Goal: Task Accomplishment & Management: Complete application form

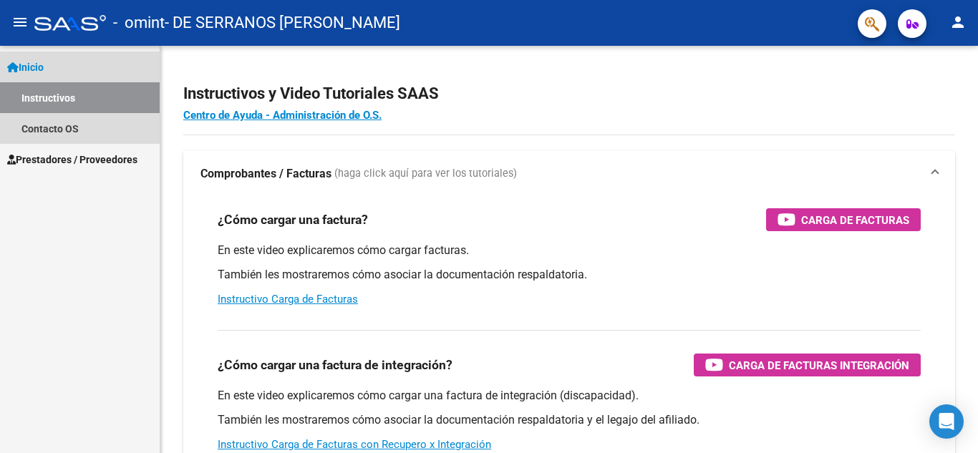
click at [51, 56] on link "Inicio" at bounding box center [80, 67] width 160 height 31
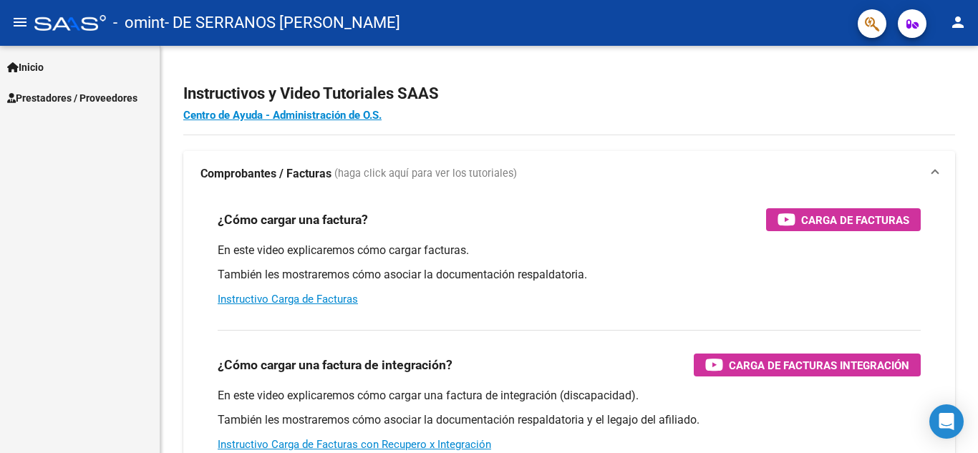
click at [51, 56] on link "Inicio" at bounding box center [80, 67] width 160 height 31
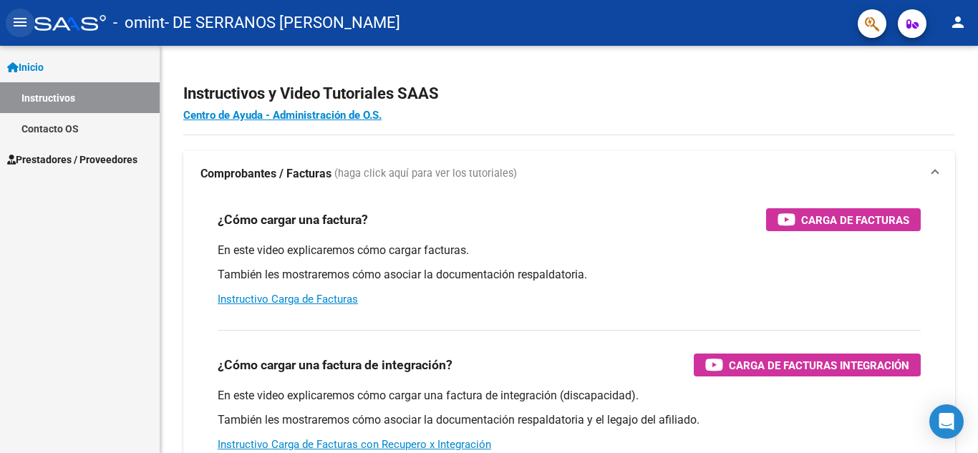
click at [31, 18] on button "menu" at bounding box center [20, 23] width 29 height 29
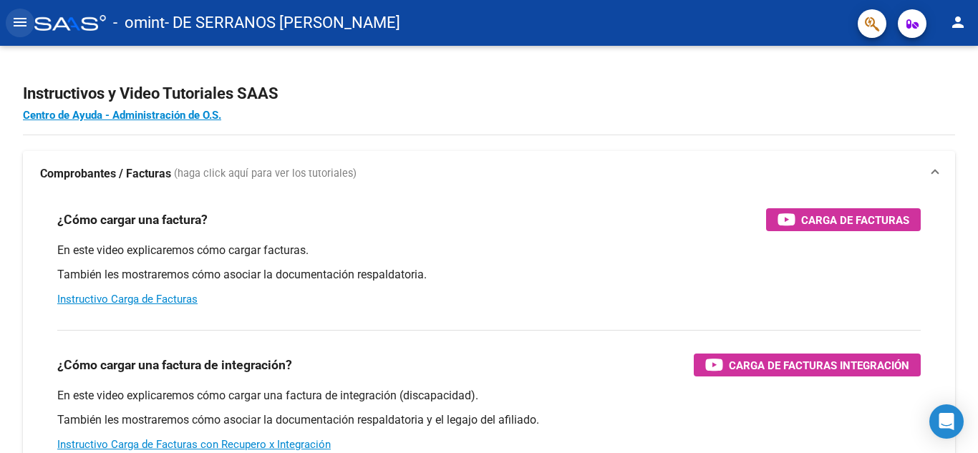
click at [14, 25] on mat-icon "menu" at bounding box center [19, 22] width 17 height 17
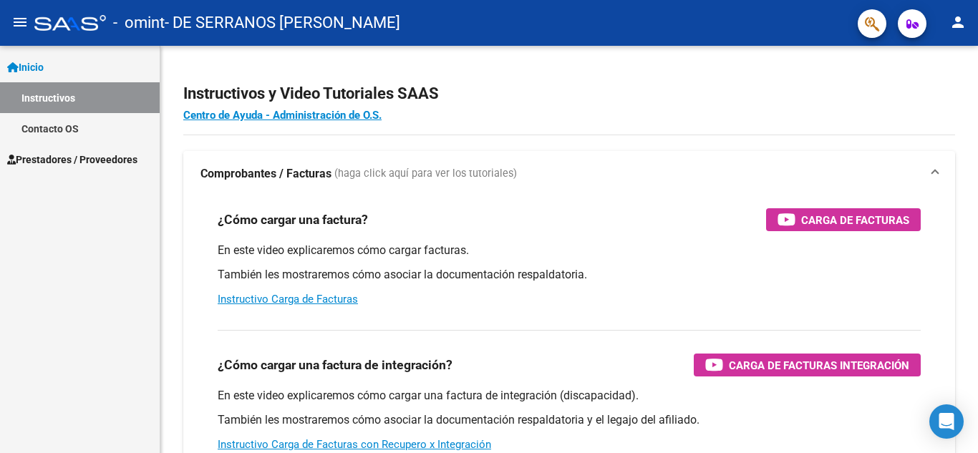
click at [81, 177] on div "Inicio Instructivos Contacto OS Prestadores / Proveedores Facturas - Listado/Ca…" at bounding box center [80, 250] width 160 height 408
click at [100, 160] on span "Prestadores / Proveedores" at bounding box center [72, 160] width 130 height 16
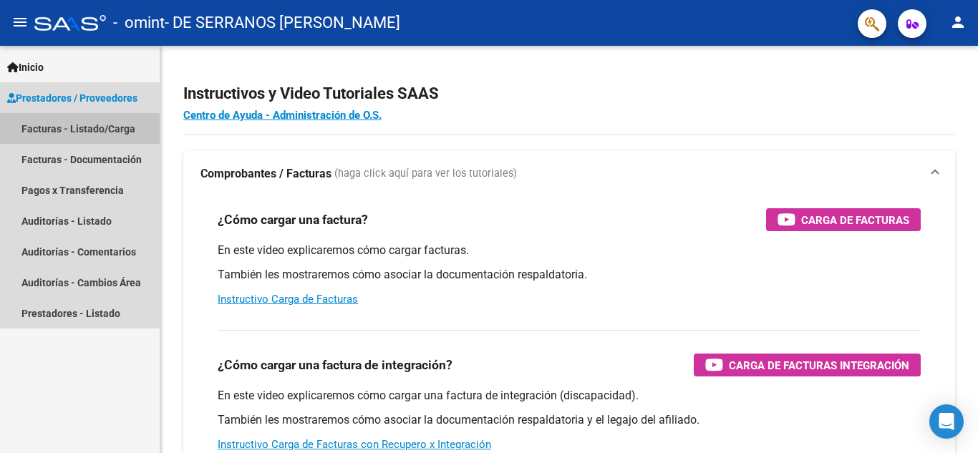
click at [110, 129] on link "Facturas - Listado/Carga" at bounding box center [80, 128] width 160 height 31
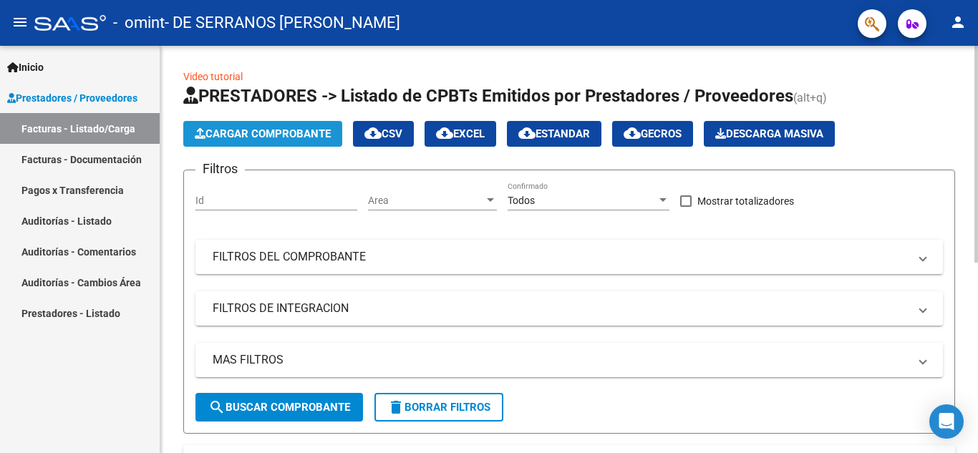
click at [313, 138] on span "Cargar Comprobante" at bounding box center [263, 133] width 136 height 13
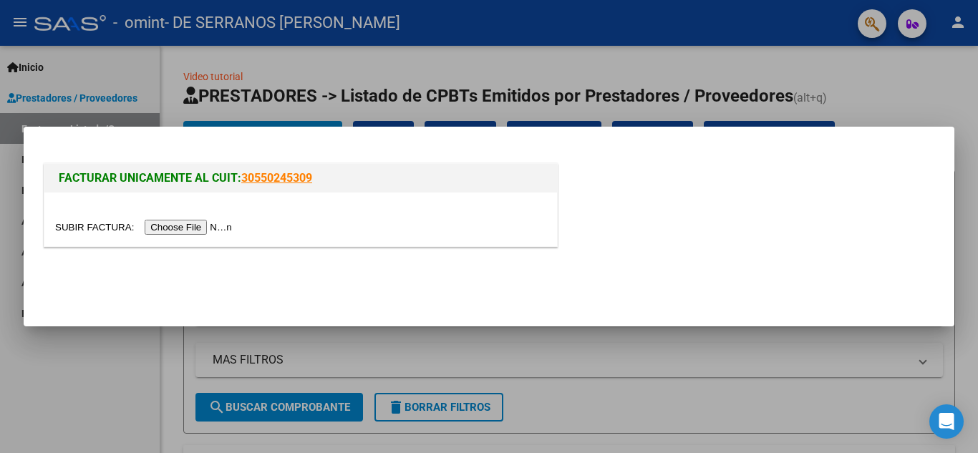
click at [203, 231] on input "file" at bounding box center [145, 227] width 181 height 15
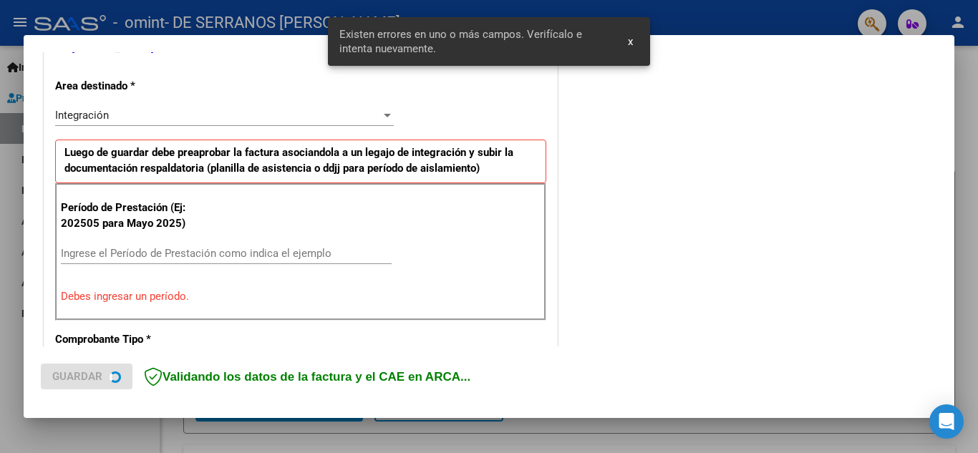
scroll to position [324, 0]
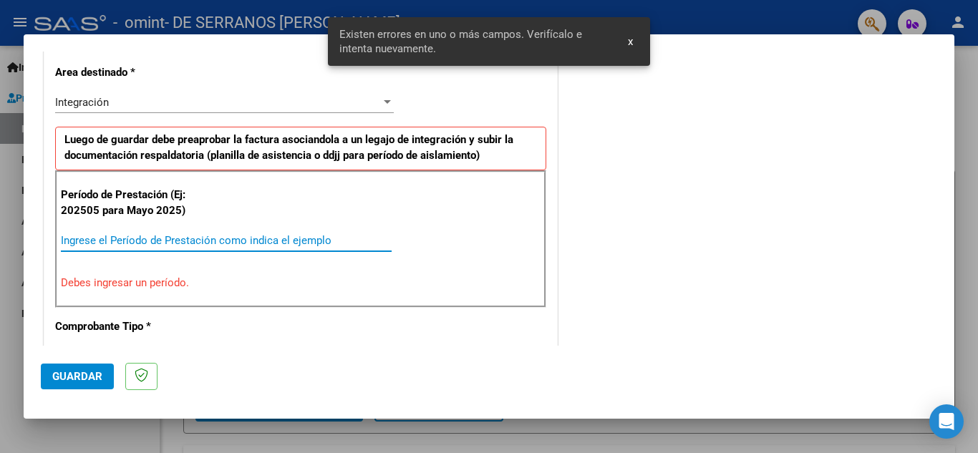
click at [122, 239] on input "Ingrese el Período de Prestación como indica el ejemplo" at bounding box center [226, 240] width 331 height 13
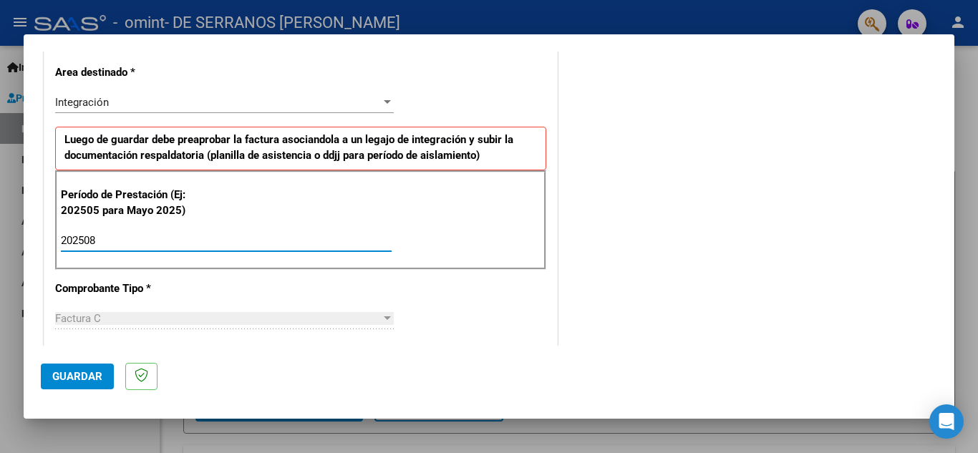
type input "202508"
click at [238, 303] on div "CUIT * 27-34285383-3 Ingresar CUIT ANALISIS PRESTADOR DE SERRANOS [PERSON_NAME]…" at bounding box center [300, 445] width 513 height 1078
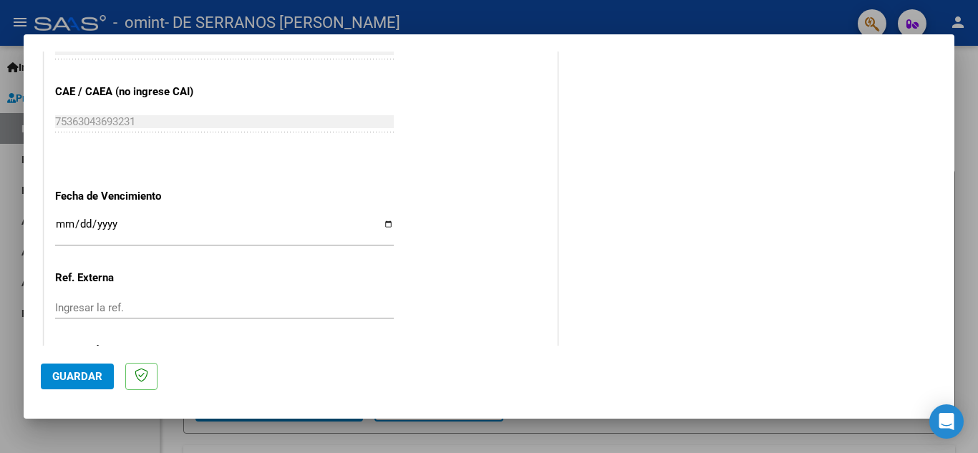
scroll to position [894, 0]
click at [379, 223] on input "Ingresar la fecha" at bounding box center [224, 229] width 339 height 23
type input "[DATE]"
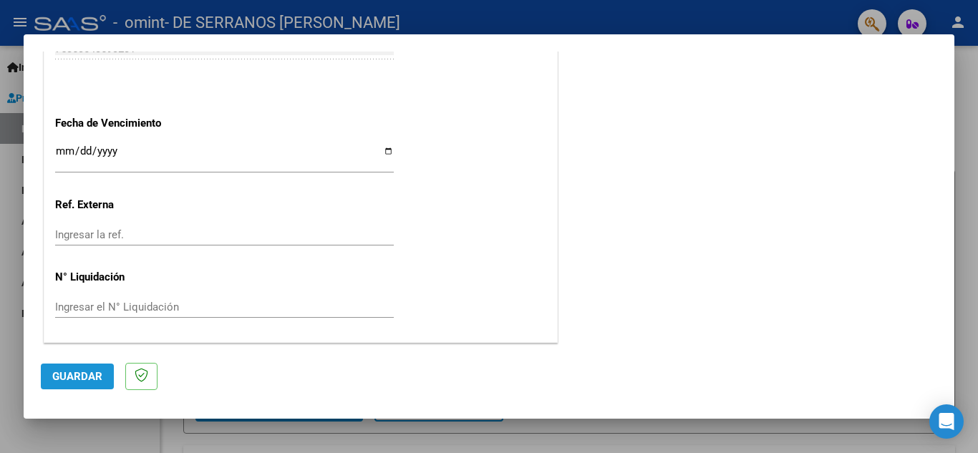
click at [89, 377] on span "Guardar" at bounding box center [77, 376] width 50 height 13
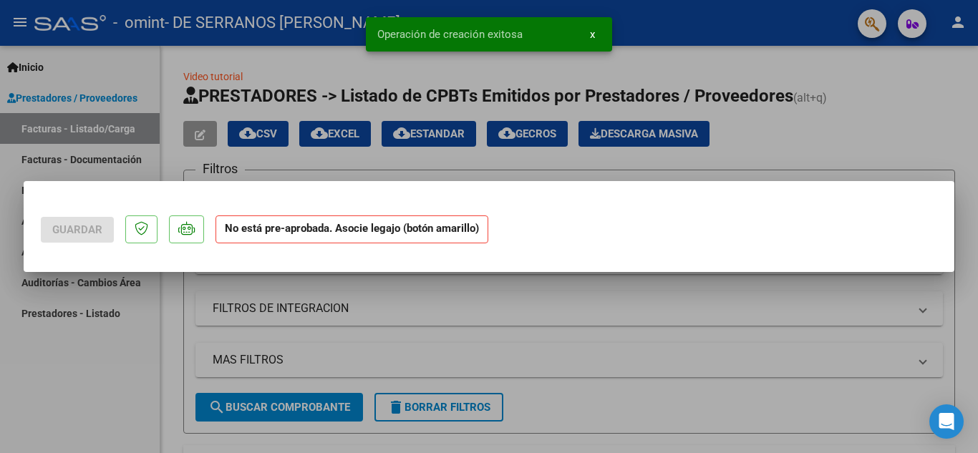
scroll to position [0, 0]
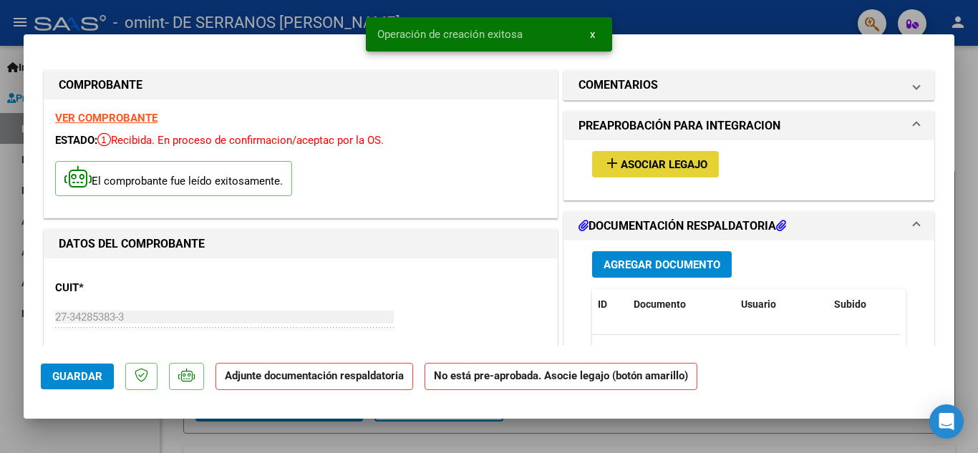
click at [635, 171] on span "Asociar Legajo" at bounding box center [664, 164] width 87 height 13
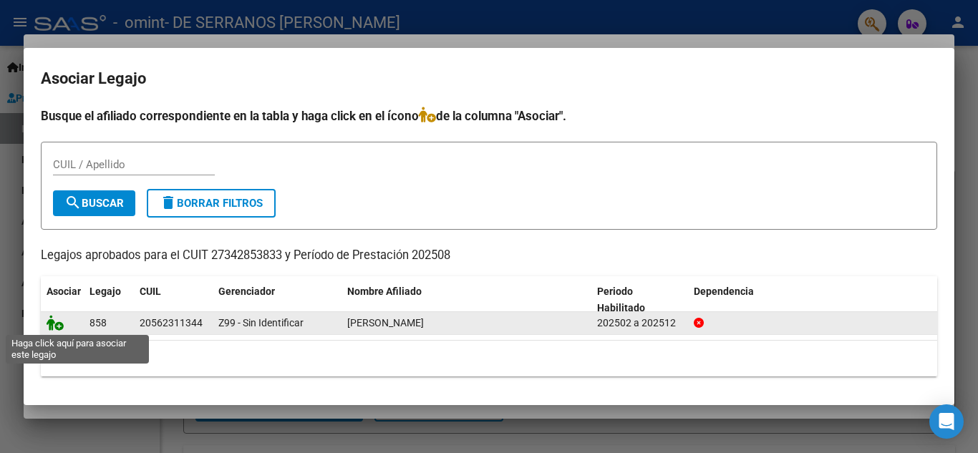
click at [57, 322] on icon at bounding box center [55, 323] width 17 height 16
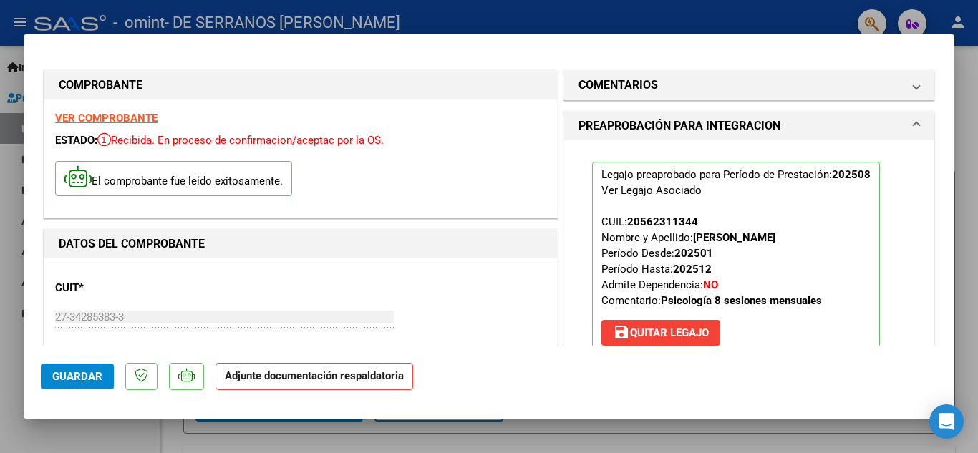
click at [324, 185] on div "El comprobante fue leído exitosamente." at bounding box center [300, 180] width 491 height 53
click at [272, 372] on strong "Adjunte documentación respaldatoria" at bounding box center [314, 376] width 179 height 13
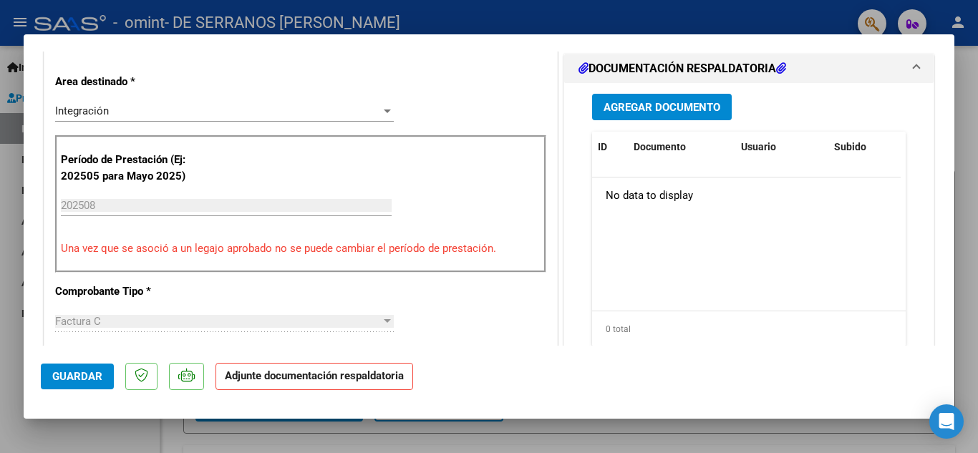
scroll to position [338, 0]
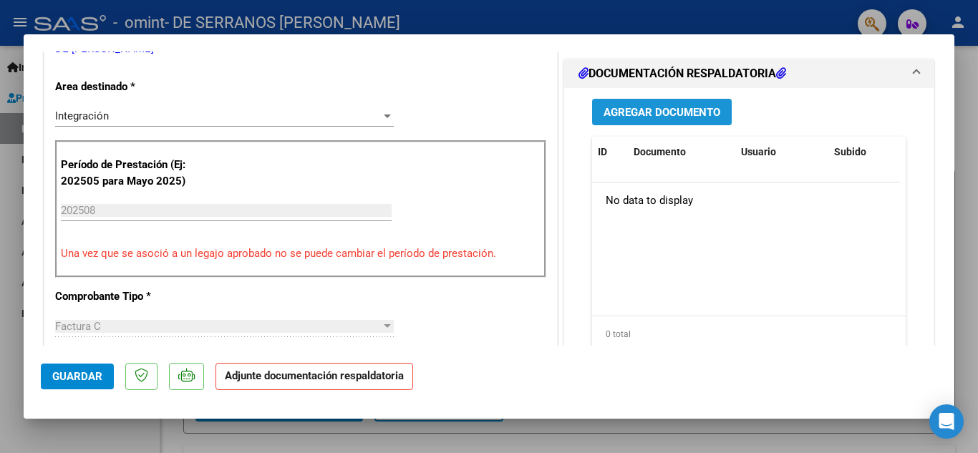
click at [645, 107] on span "Agregar Documento" at bounding box center [662, 112] width 117 height 13
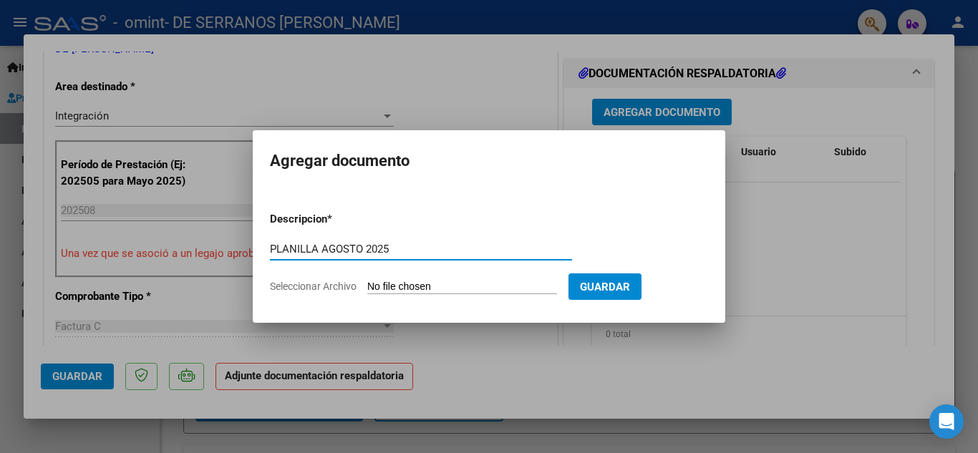
type input "PLANILLA AGOSTO 2025"
click at [432, 286] on input "Seleccionar Archivo" at bounding box center [462, 288] width 190 height 14
type input "C:\fakepath\[PERSON_NAME][DATE].pdf"
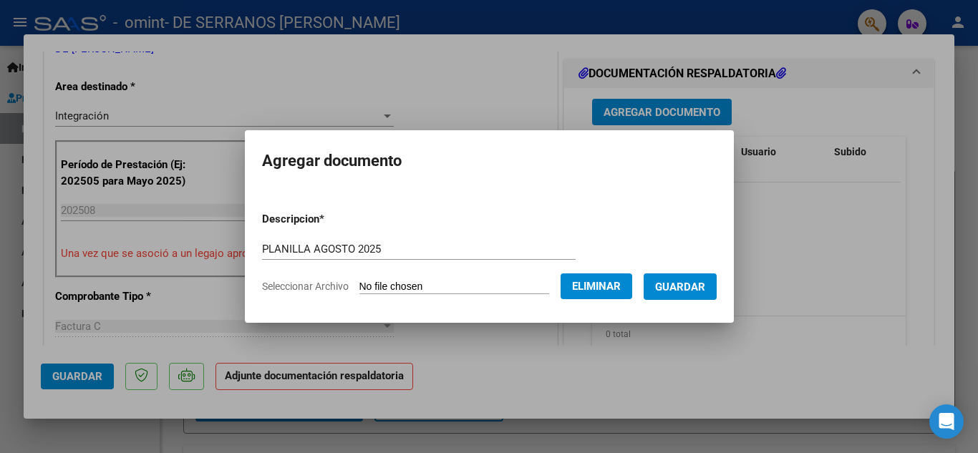
click at [689, 283] on span "Guardar" at bounding box center [680, 287] width 50 height 13
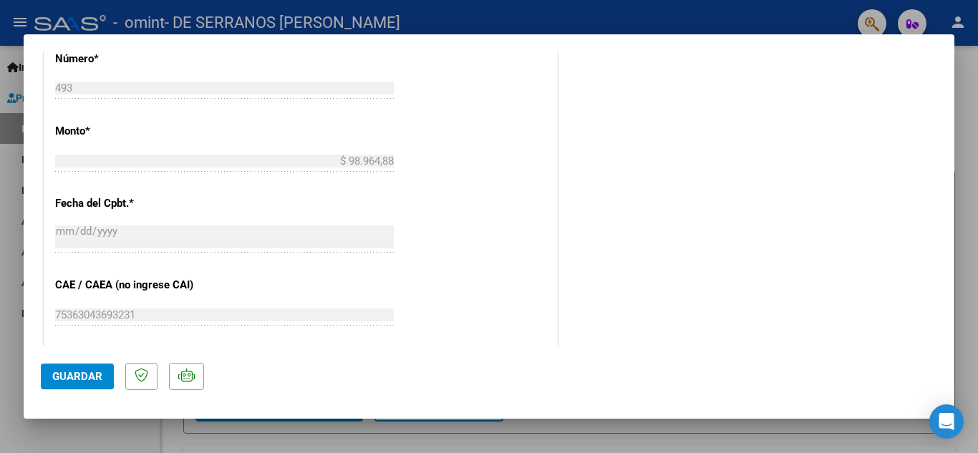
scroll to position [735, 0]
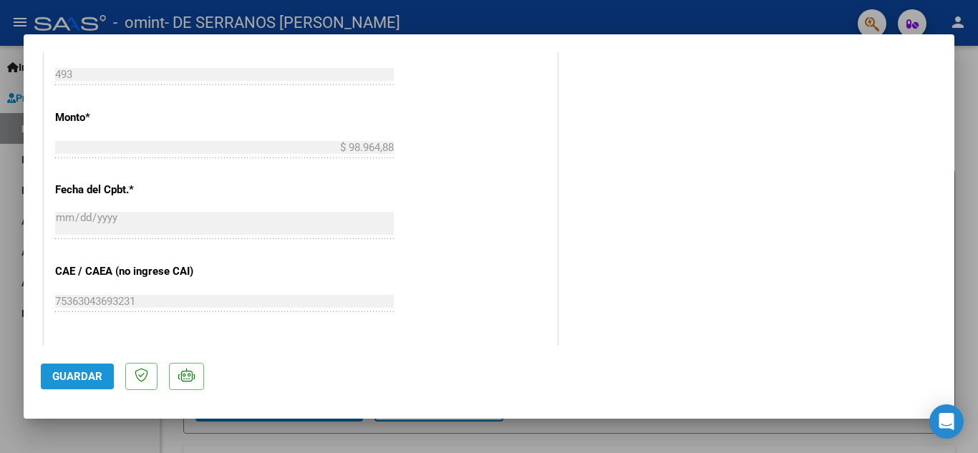
click at [93, 377] on span "Guardar" at bounding box center [77, 376] width 50 height 13
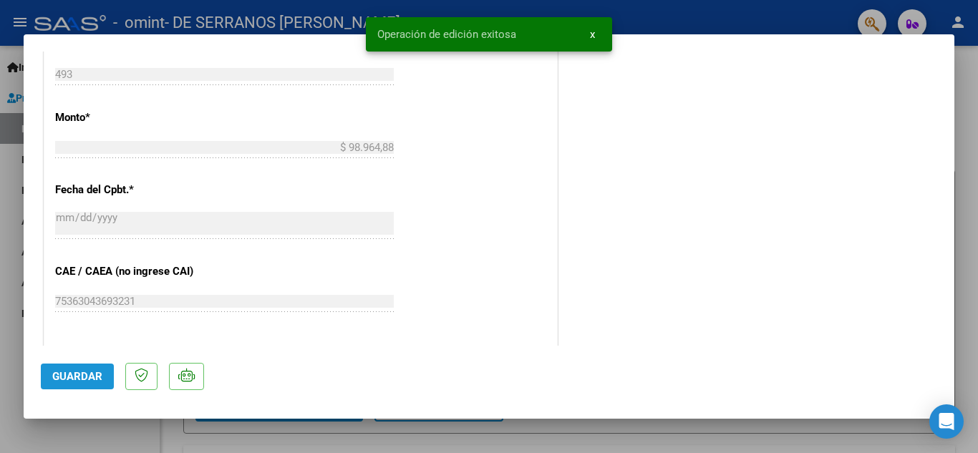
click at [93, 377] on span "Guardar" at bounding box center [77, 376] width 50 height 13
